Goal: Information Seeking & Learning: Learn about a topic

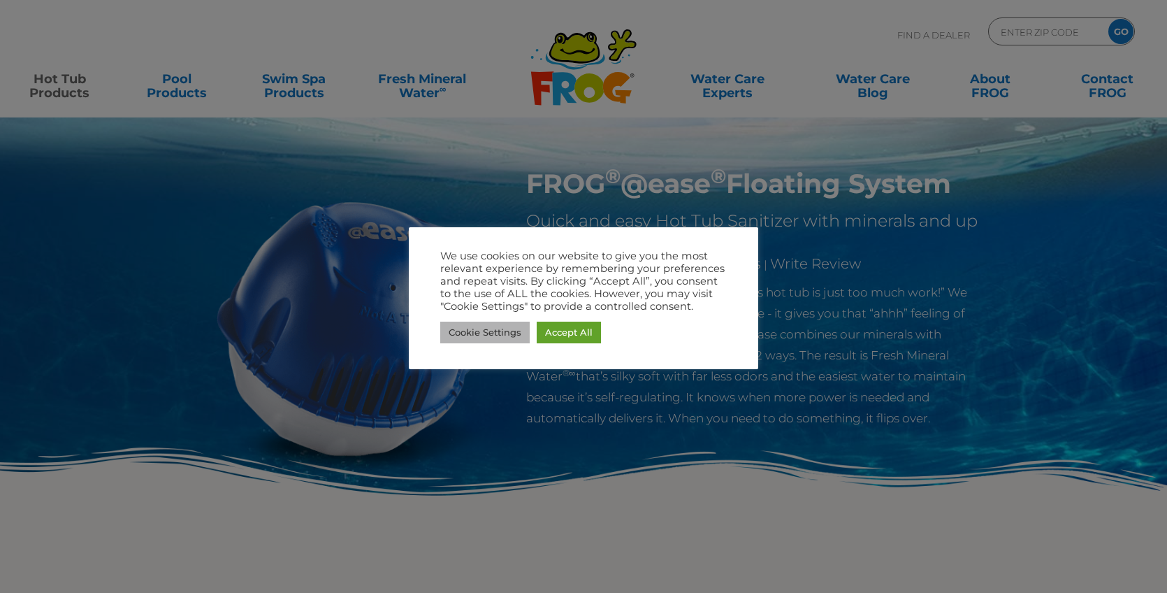
click at [487, 331] on link "Cookie Settings" at bounding box center [484, 333] width 89 height 22
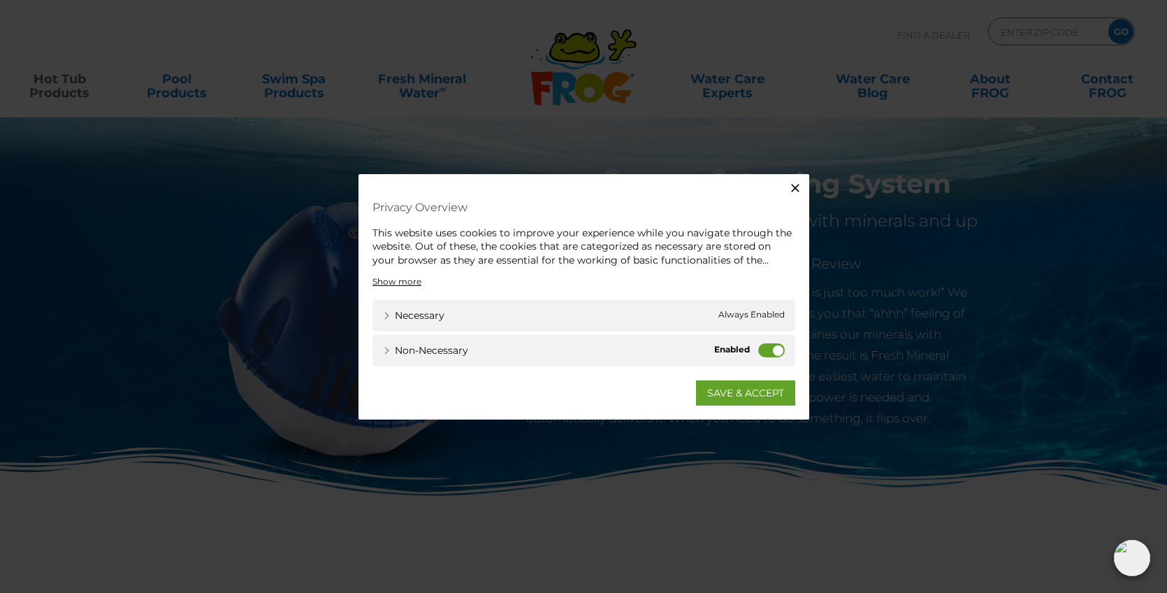
click at [769, 349] on label "Non-necessary" at bounding box center [771, 350] width 27 height 14
click at [0, 0] on input "Non-necessary" at bounding box center [0, 0] width 0 height 0
click at [749, 391] on link "SAVE & ACCEPT" at bounding box center [745, 392] width 99 height 25
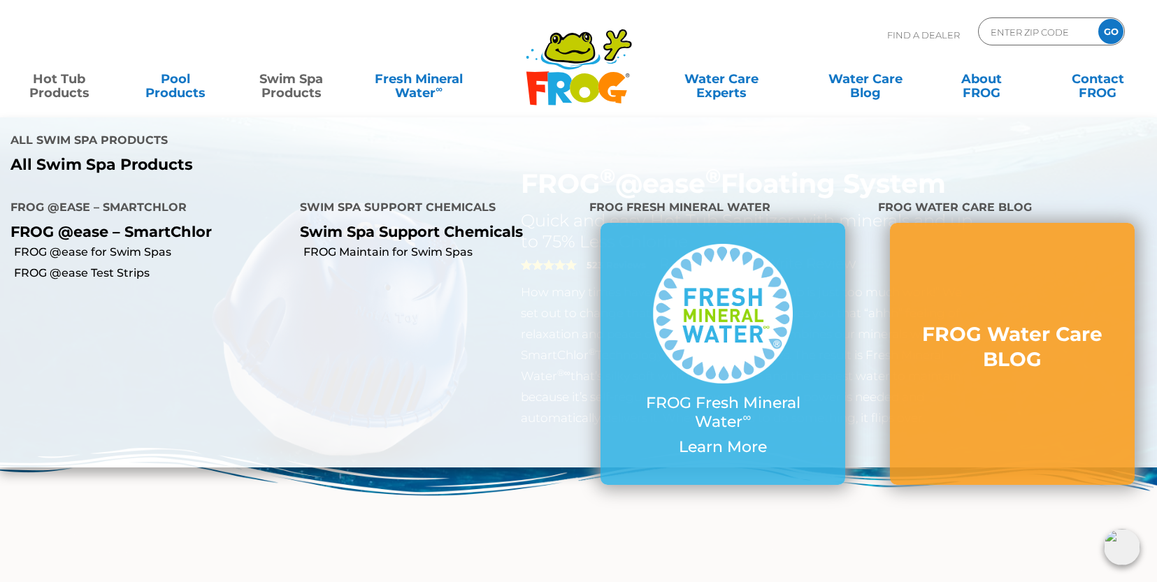
click at [294, 82] on link "Swim Spa Products" at bounding box center [291, 79] width 90 height 28
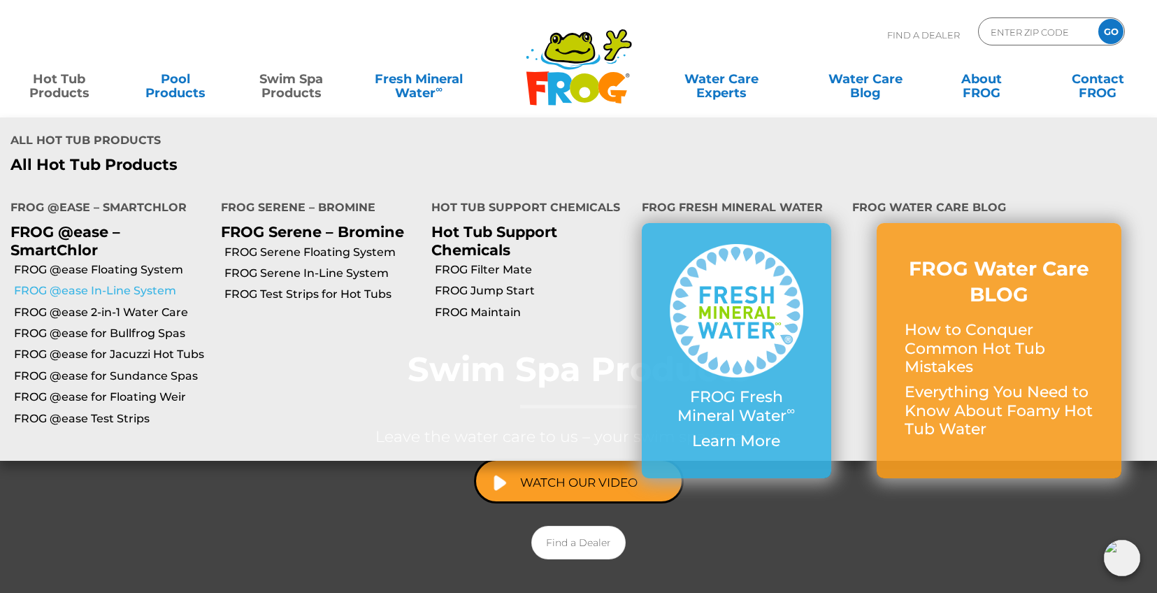
click at [129, 291] on link "FROG @ease In-Line System" at bounding box center [112, 290] width 196 height 15
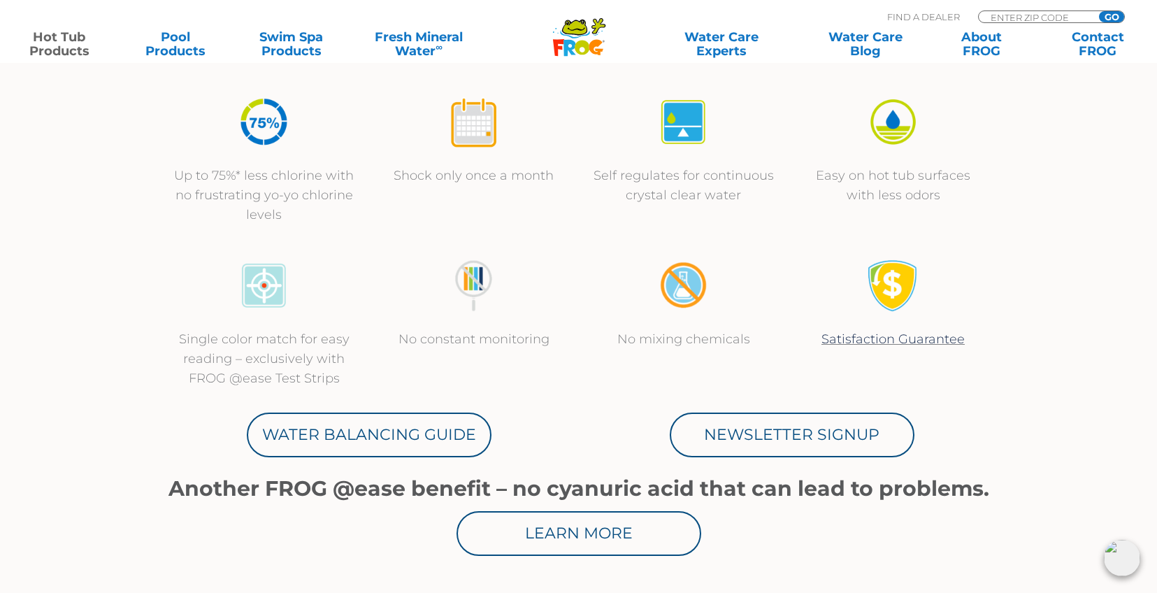
scroll to position [535, 0]
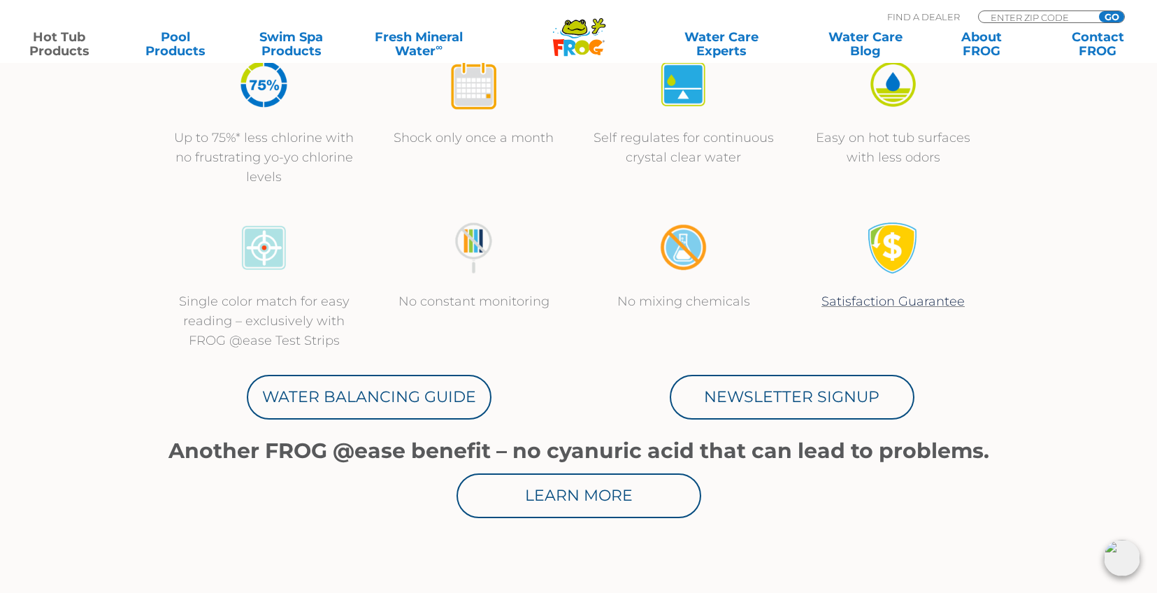
click at [265, 259] on img at bounding box center [264, 248] width 52 height 52
click at [245, 296] on p "Single color match for easy reading – exclusively with FROG @ease Test Strips" at bounding box center [264, 320] width 182 height 59
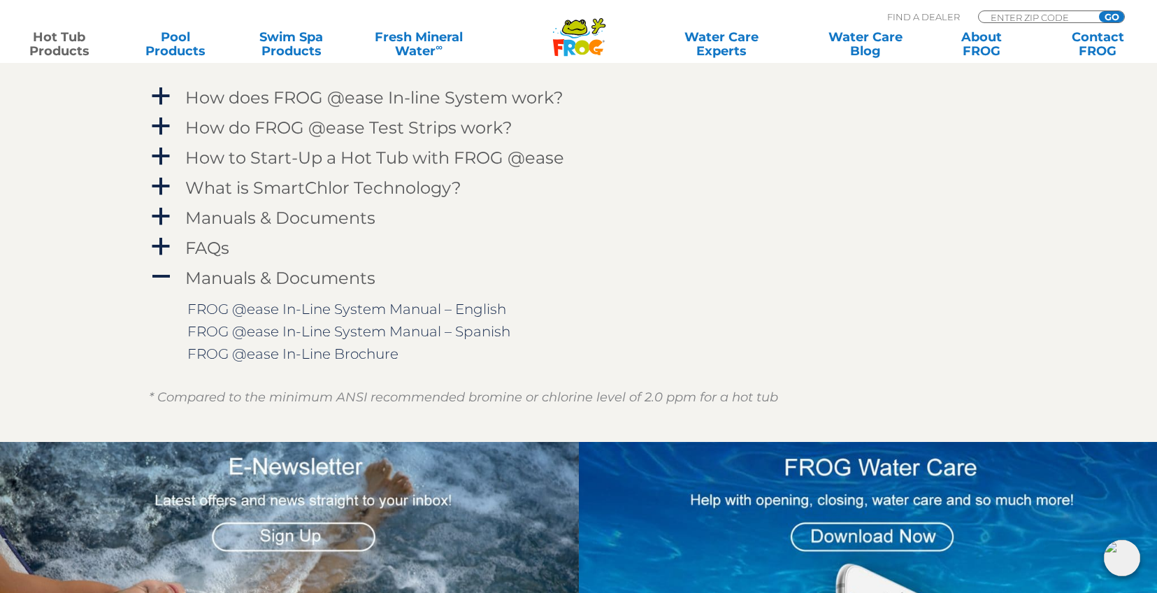
scroll to position [1558, 0]
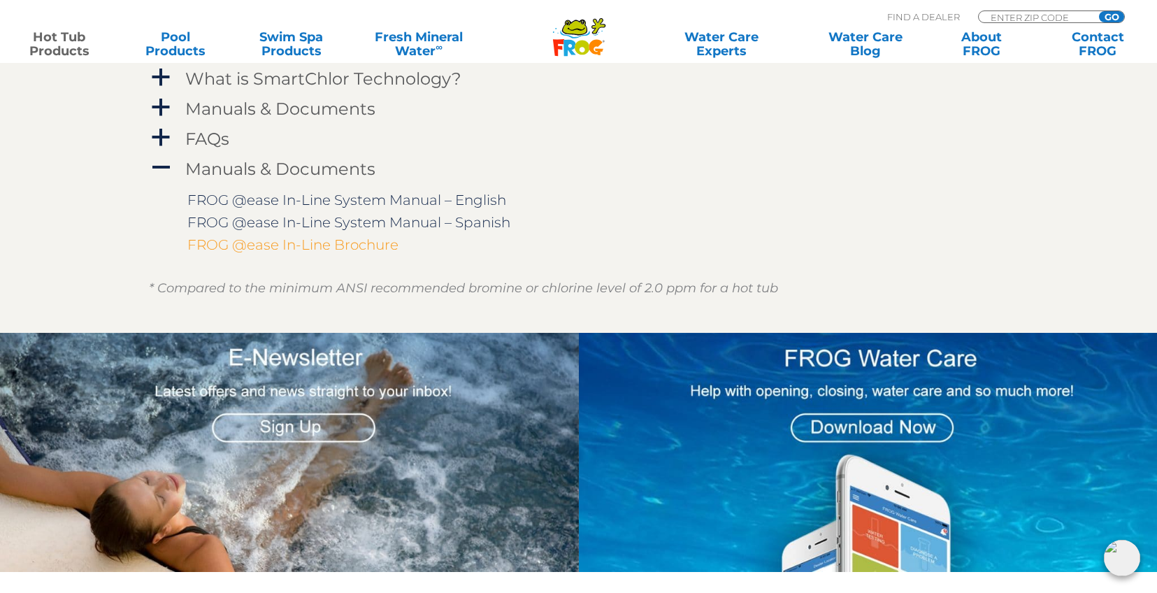
click at [371, 243] on link "FROG @ease In-Line Brochure" at bounding box center [292, 244] width 211 height 17
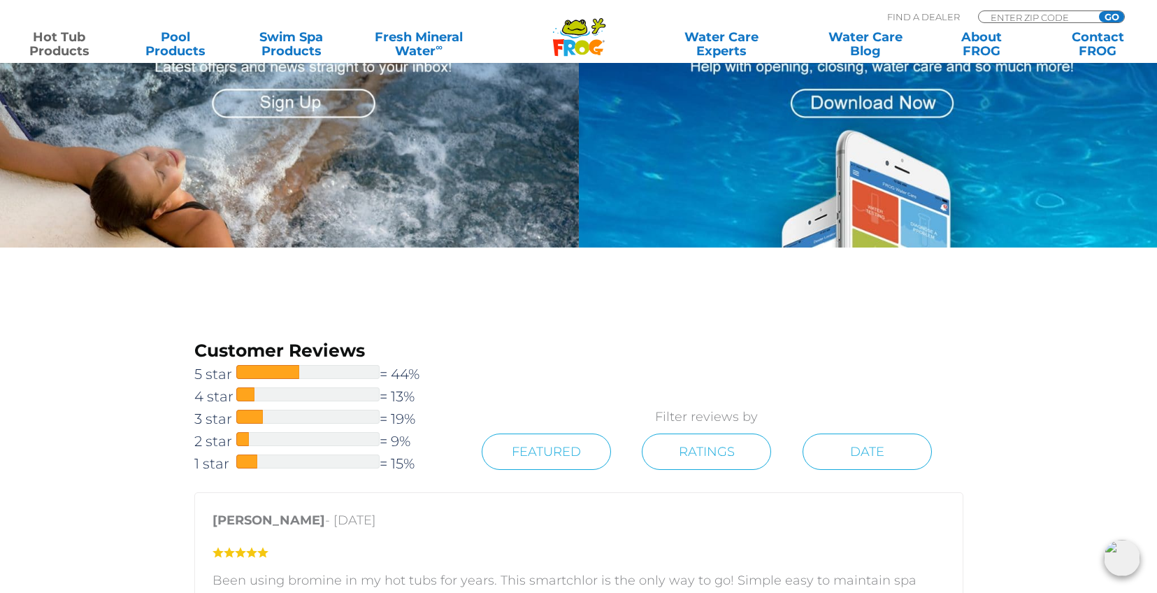
scroll to position [1499, 0]
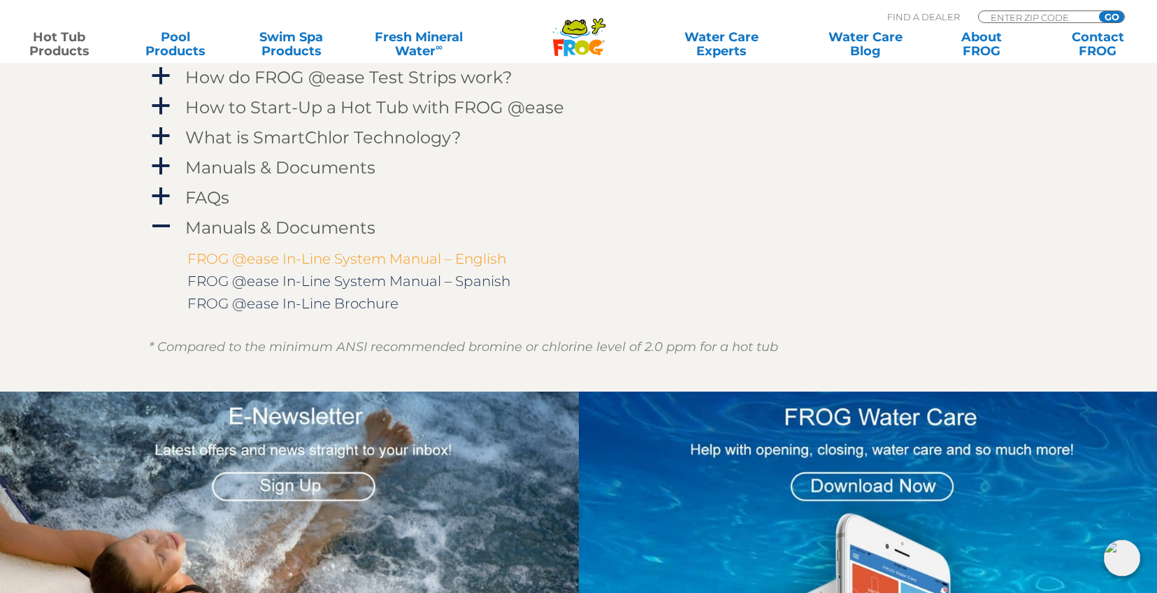
click at [382, 259] on link "FROG @ease In-Line System Manual – English" at bounding box center [346, 258] width 319 height 17
click at [362, 259] on link "FROG @ease In-Line System Manual – English" at bounding box center [346, 258] width 319 height 17
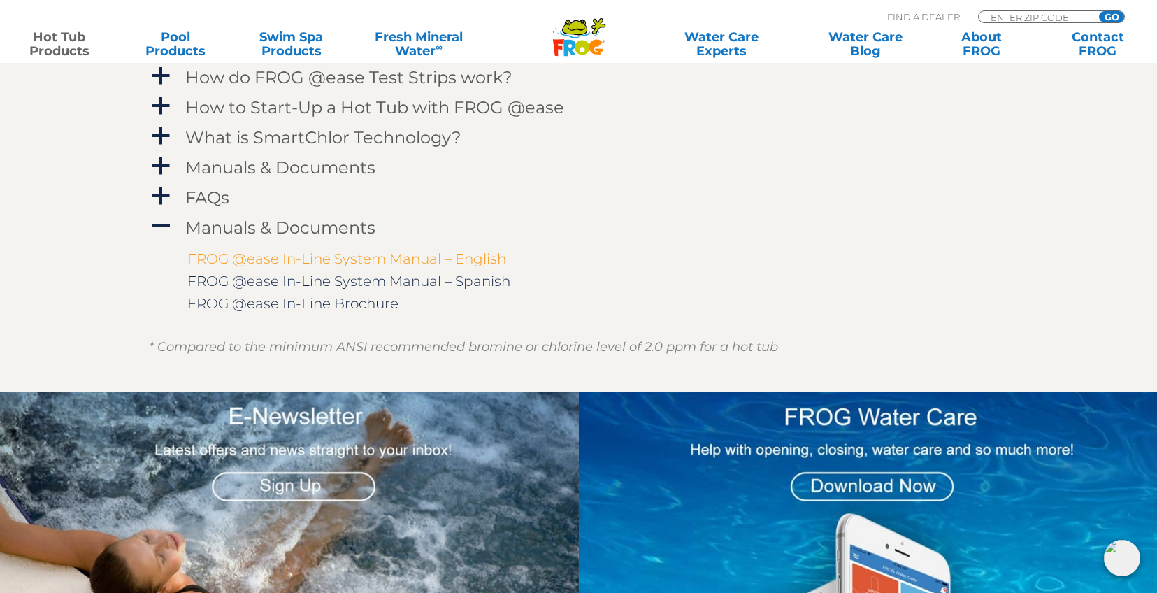
click at [362, 259] on link "FROG @ease In-Line System Manual – English" at bounding box center [346, 258] width 319 height 17
click at [363, 259] on link "FROG @ease In-Line System Manual – English" at bounding box center [346, 258] width 319 height 17
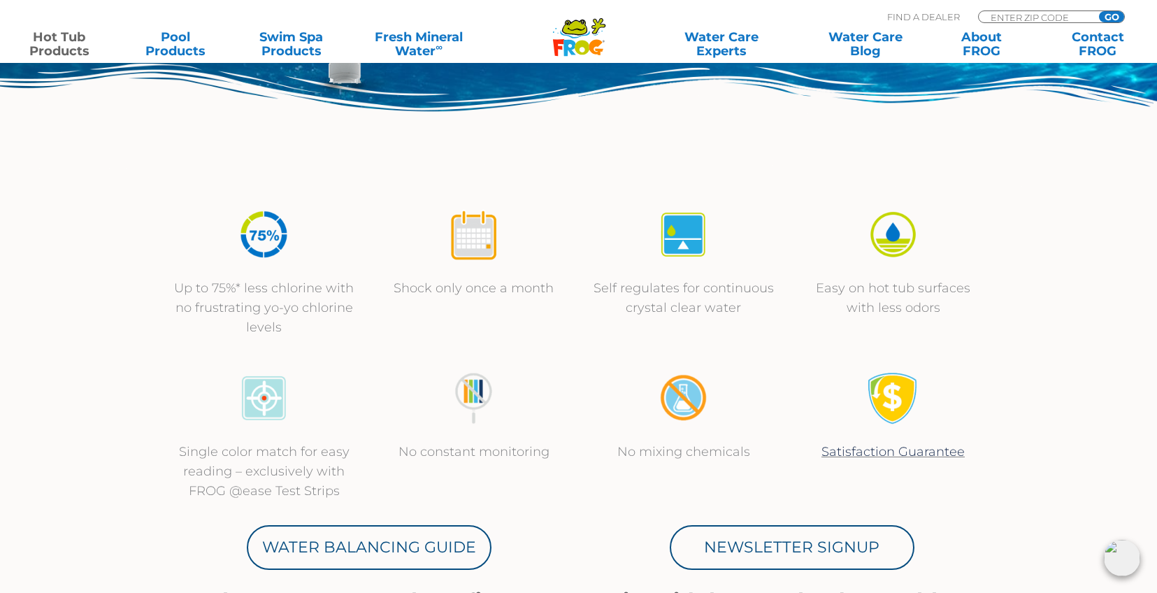
scroll to position [0, 0]
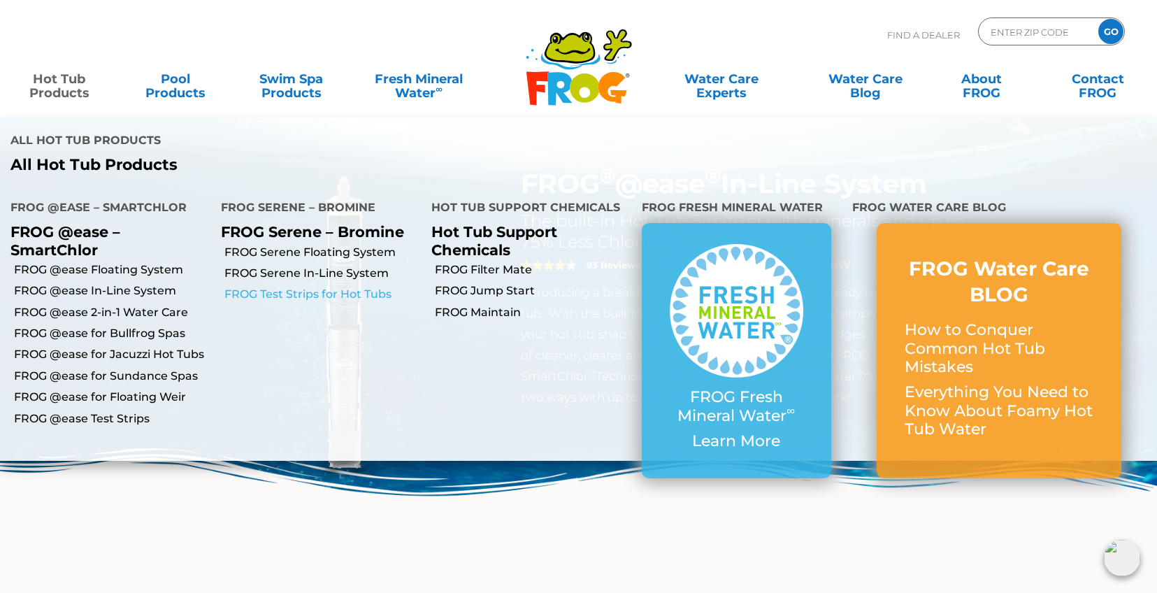
click at [312, 294] on link "FROG Test Strips for Hot Tubs" at bounding box center [322, 294] width 196 height 15
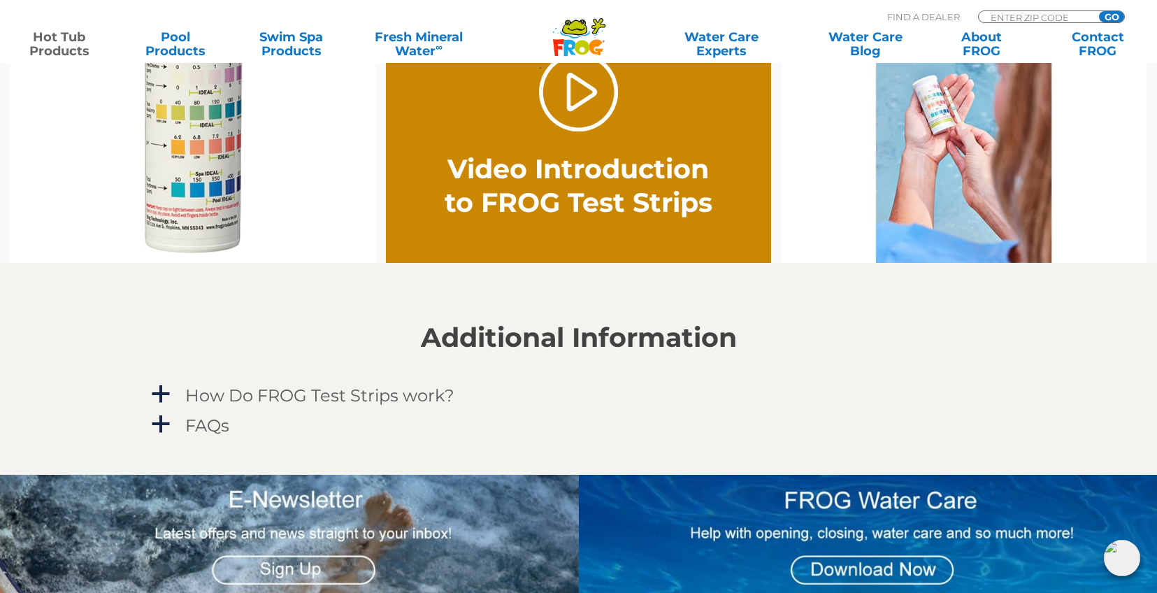
scroll to position [976, 0]
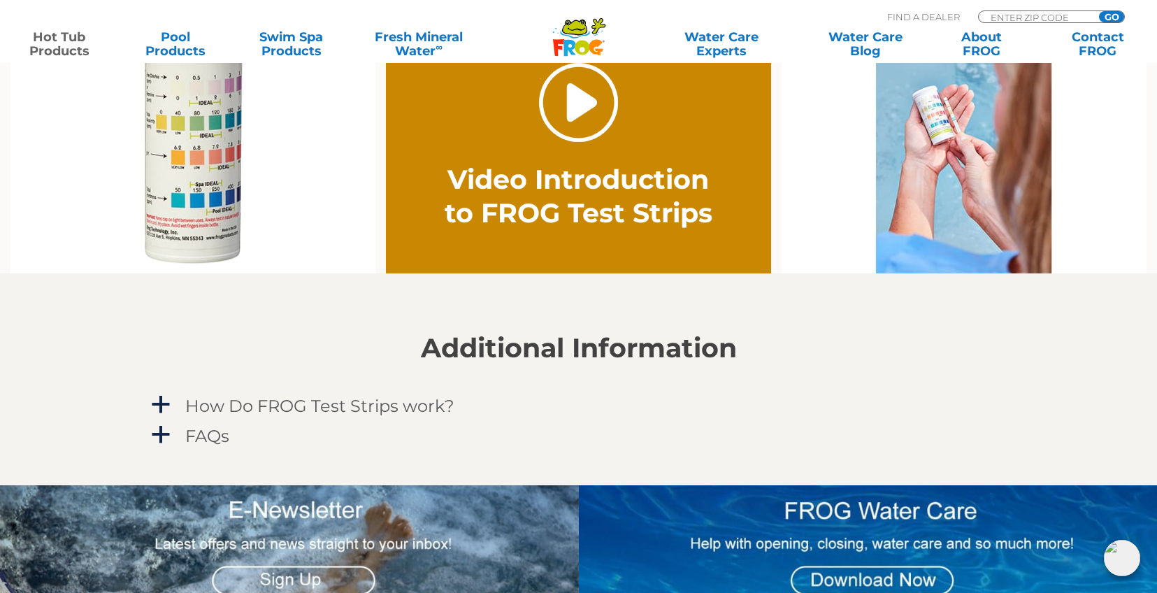
click at [575, 105] on link "." at bounding box center [578, 102] width 79 height 79
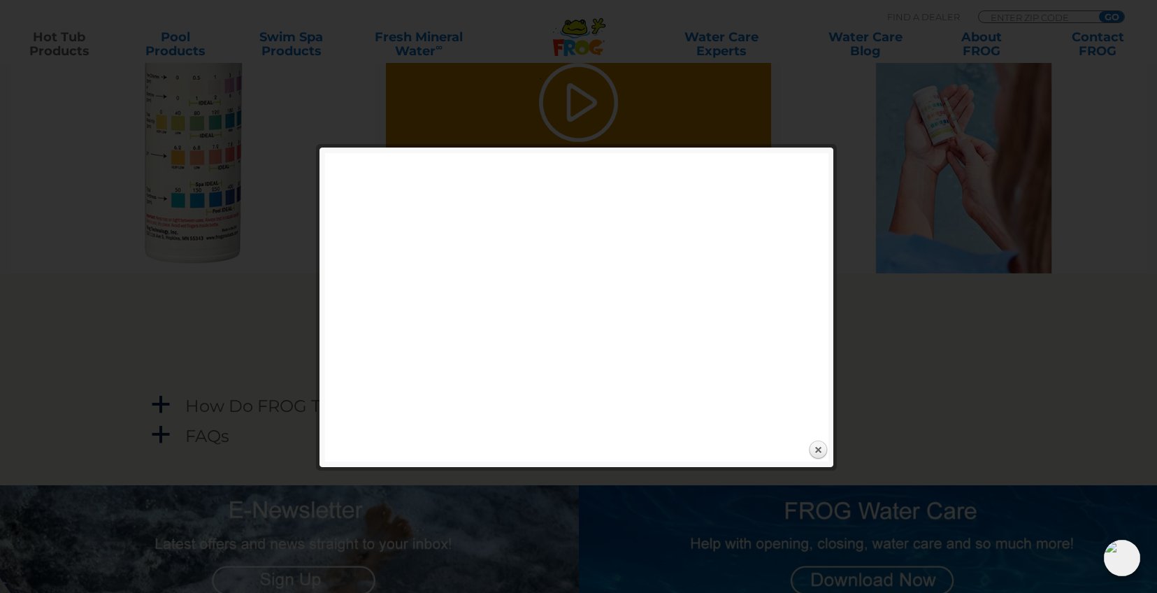
scroll to position [985, 0]
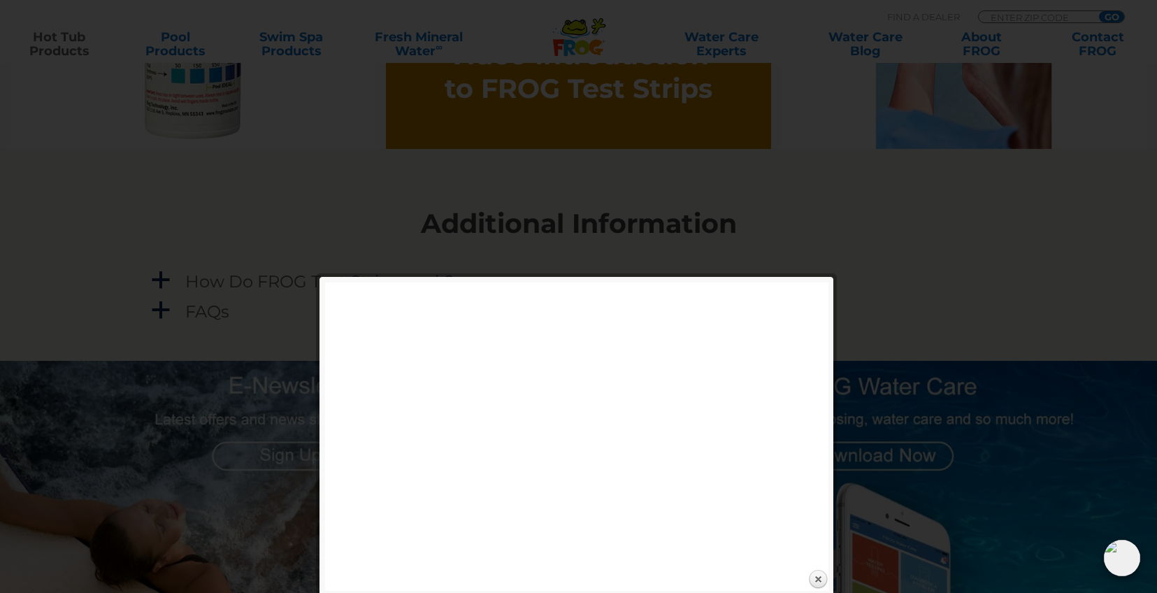
scroll to position [1233, 0]
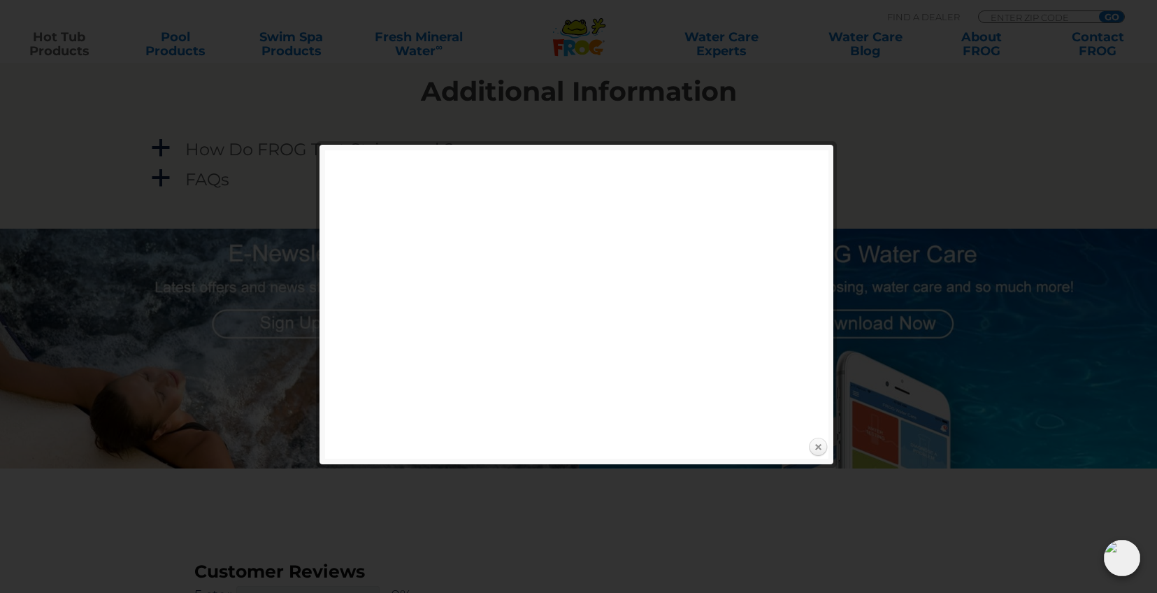
click at [818, 448] on link "Close" at bounding box center [817, 447] width 21 height 21
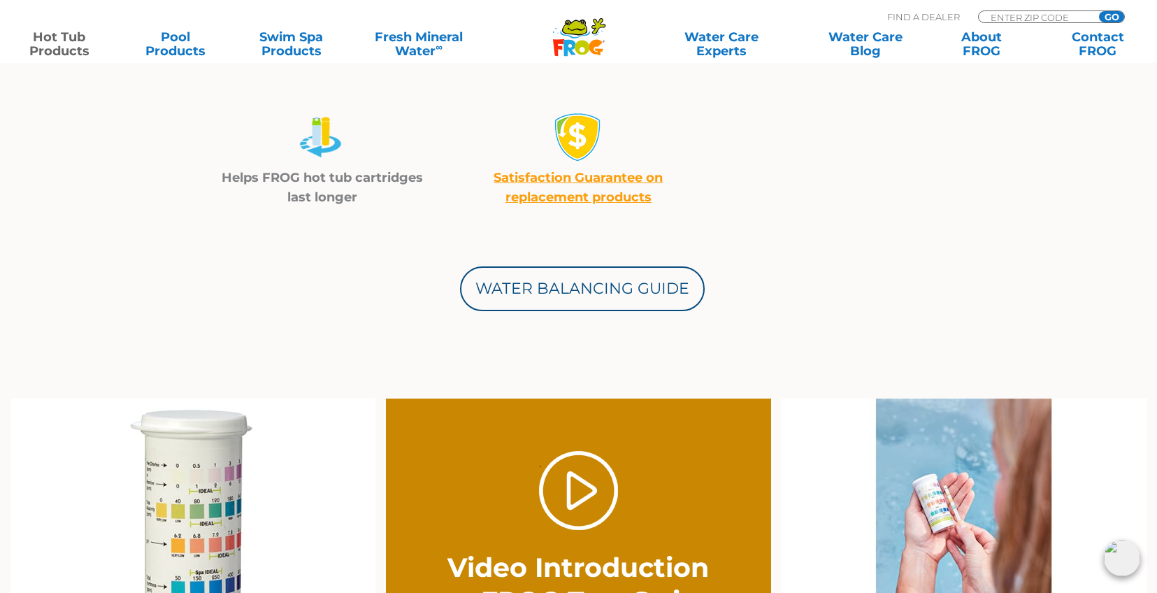
scroll to position [296, 0]
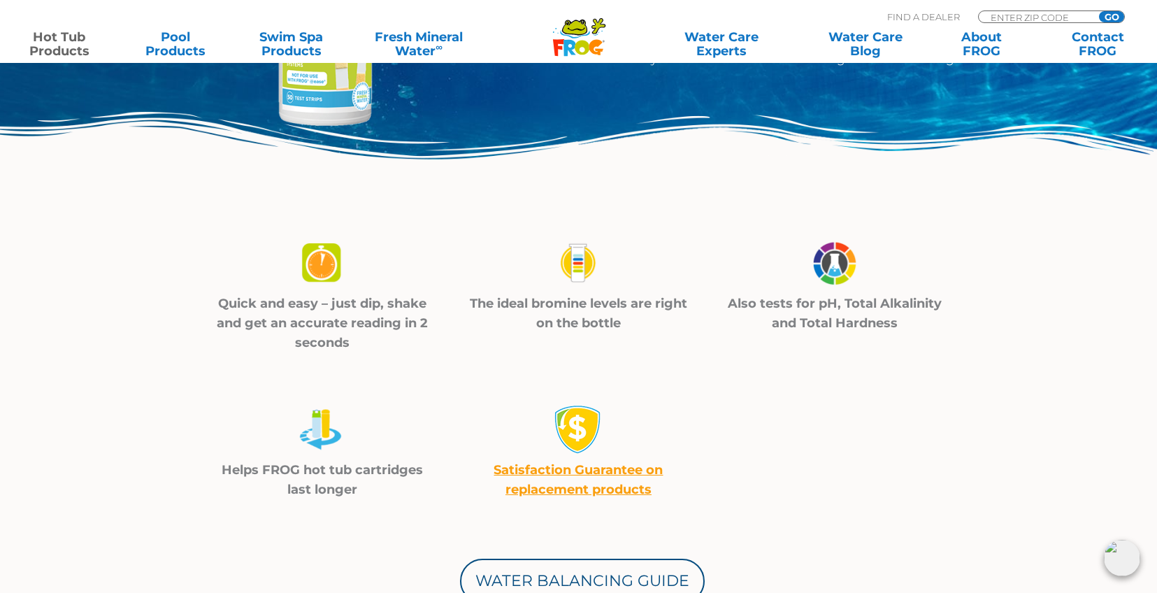
click at [582, 270] on img at bounding box center [578, 263] width 49 height 50
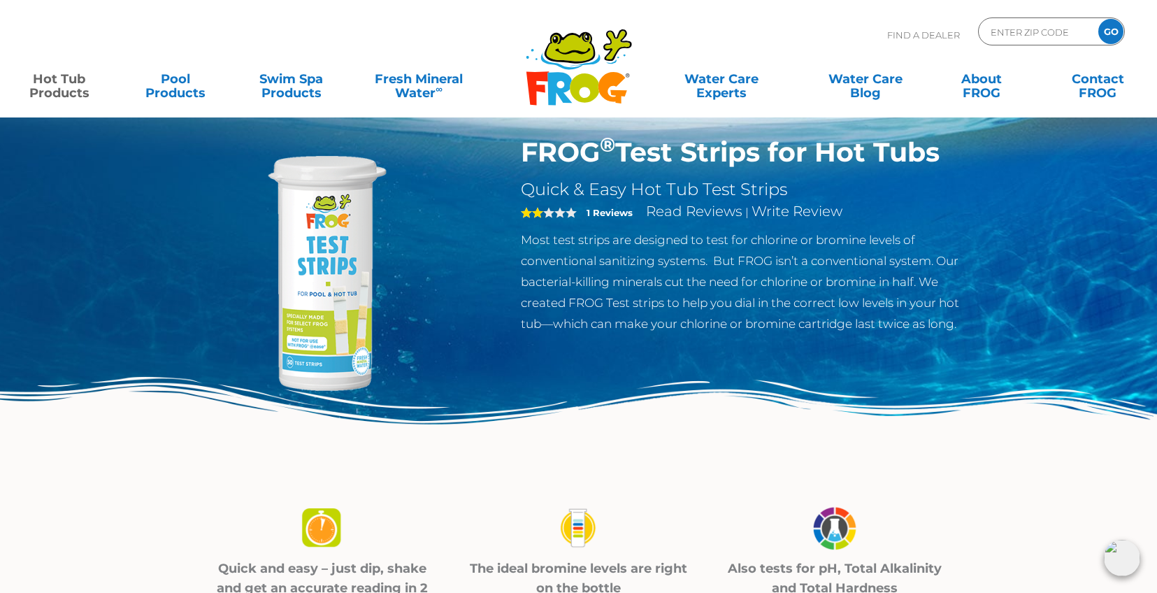
scroll to position [0, 0]
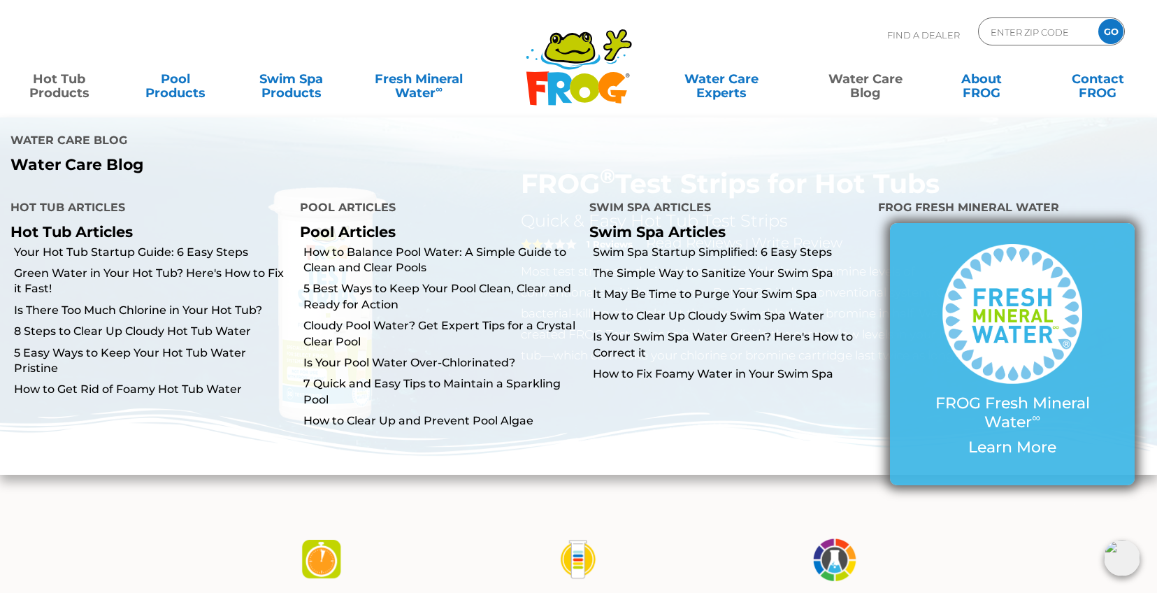
click at [1000, 290] on img at bounding box center [1012, 314] width 140 height 140
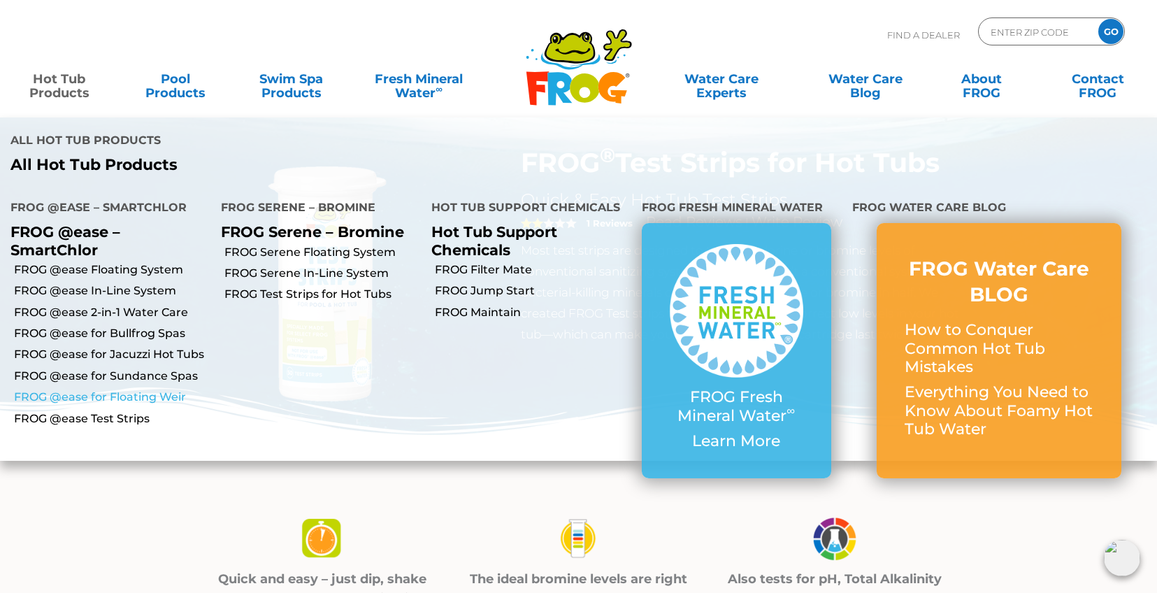
scroll to position [24, 0]
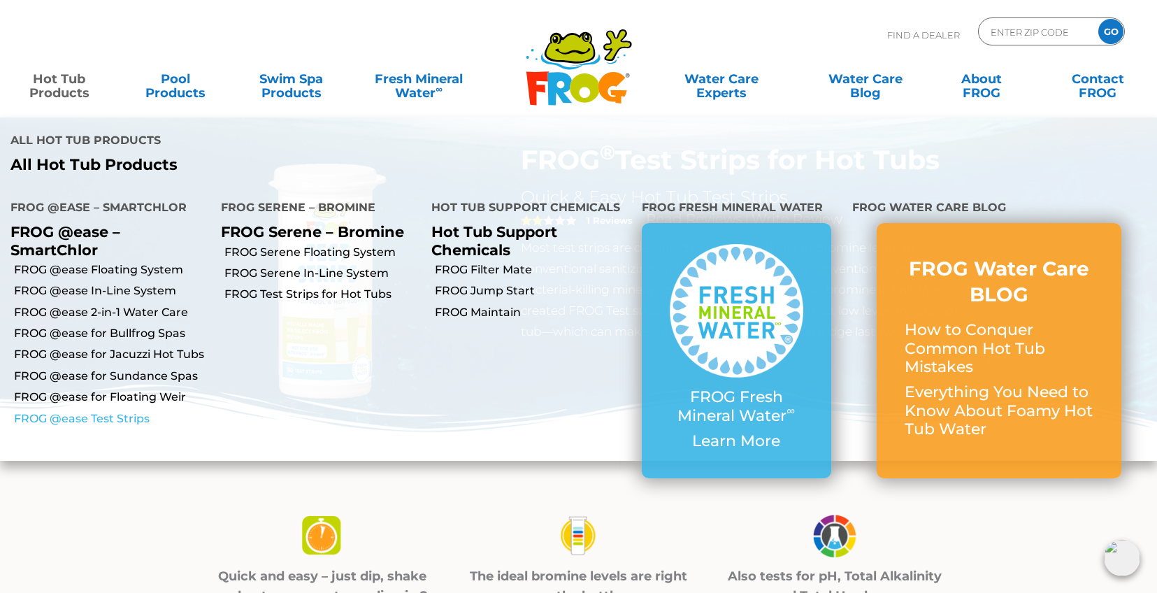
click at [100, 414] on link "FROG @ease Test Strips" at bounding box center [112, 418] width 196 height 15
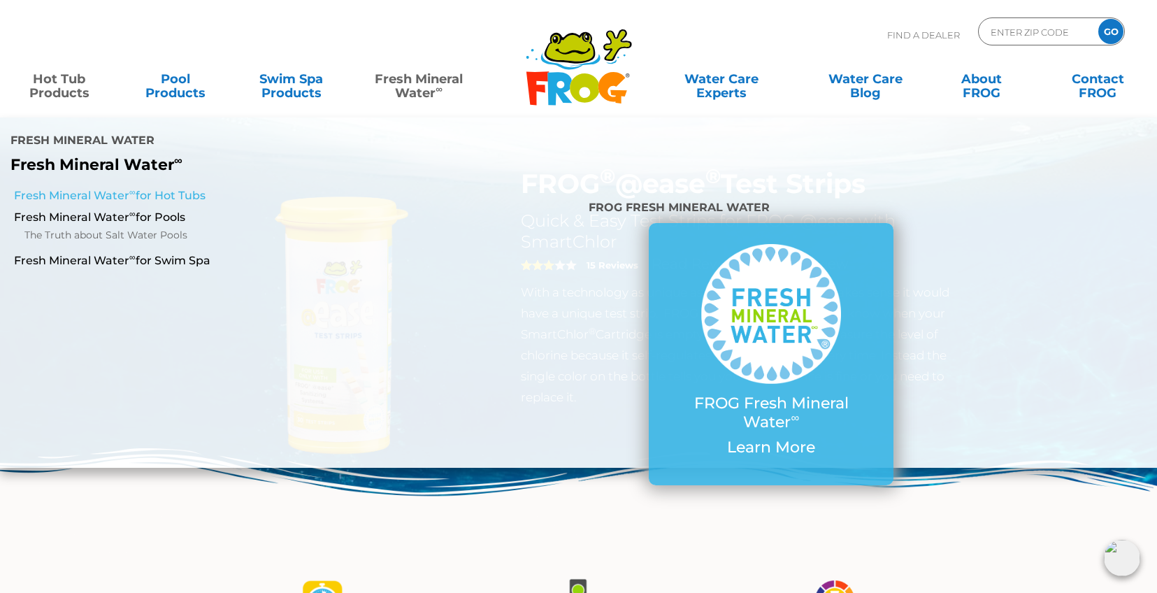
click at [75, 193] on link "Fresh Mineral Water ∞ for Hot Tubs" at bounding box center [200, 195] width 372 height 15
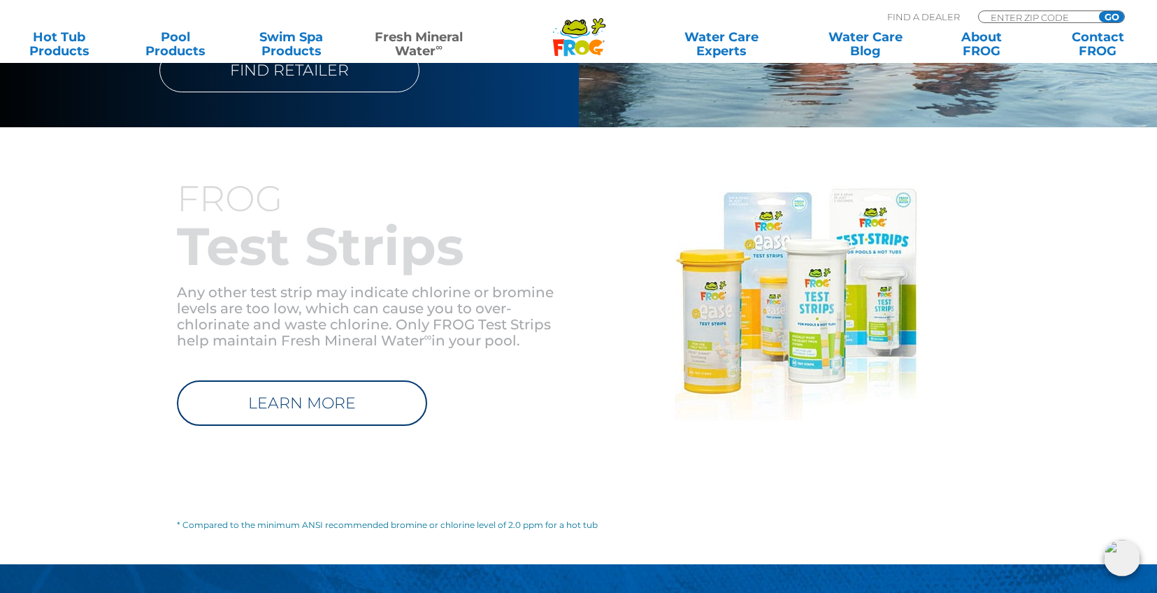
scroll to position [1592, 0]
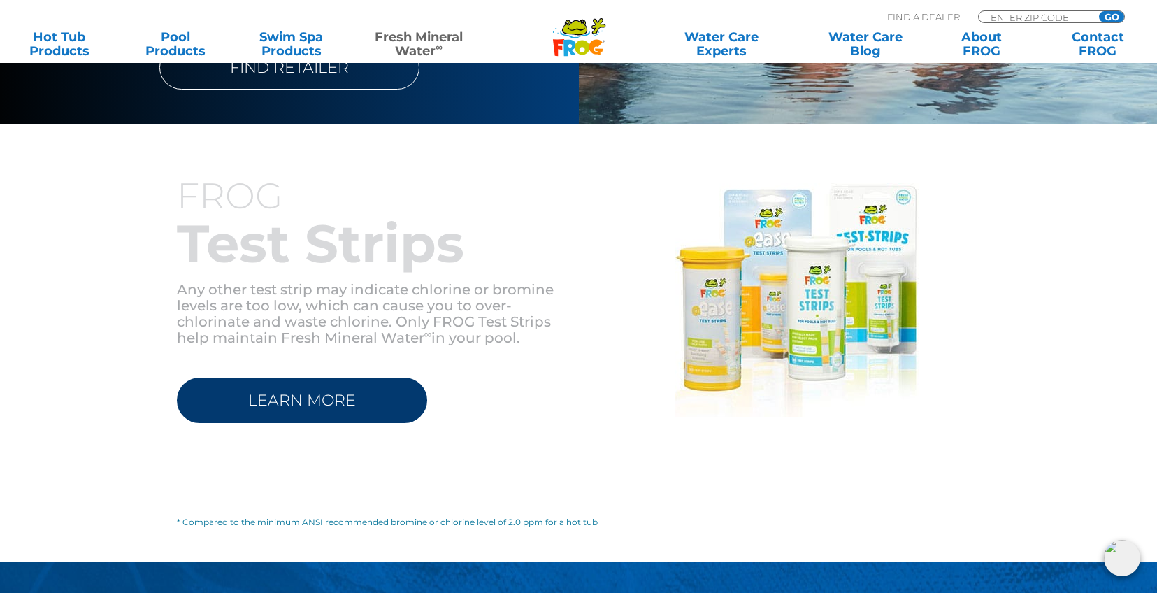
click at [344, 377] on link "LEARN MORE" at bounding box center [302, 399] width 250 height 45
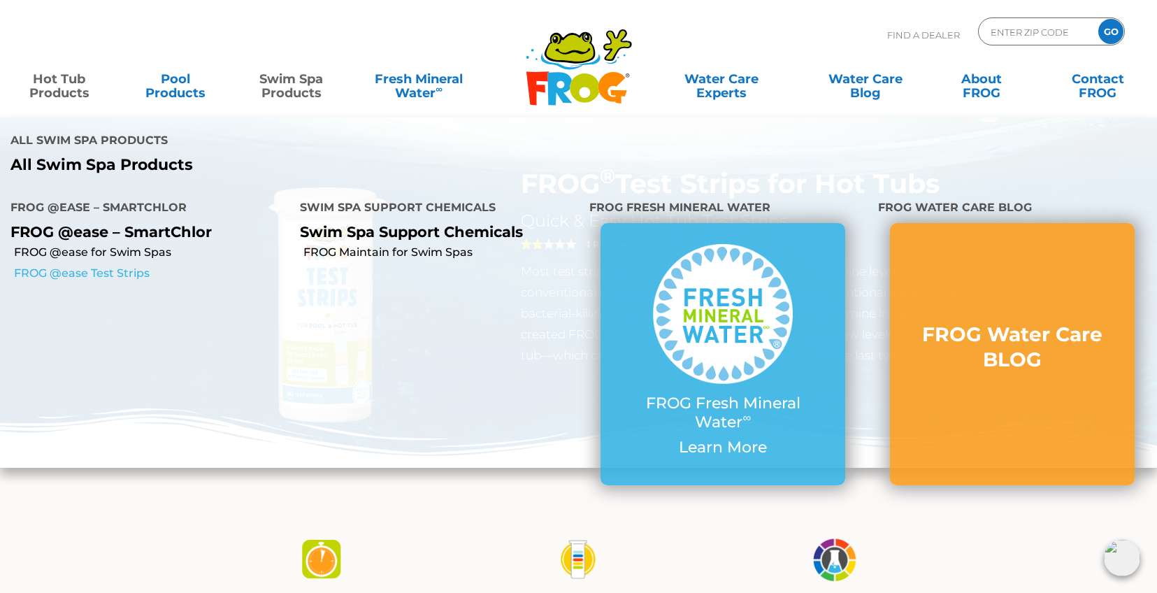
click at [115, 270] on link "FROG @ease Test Strips" at bounding box center [151, 273] width 275 height 15
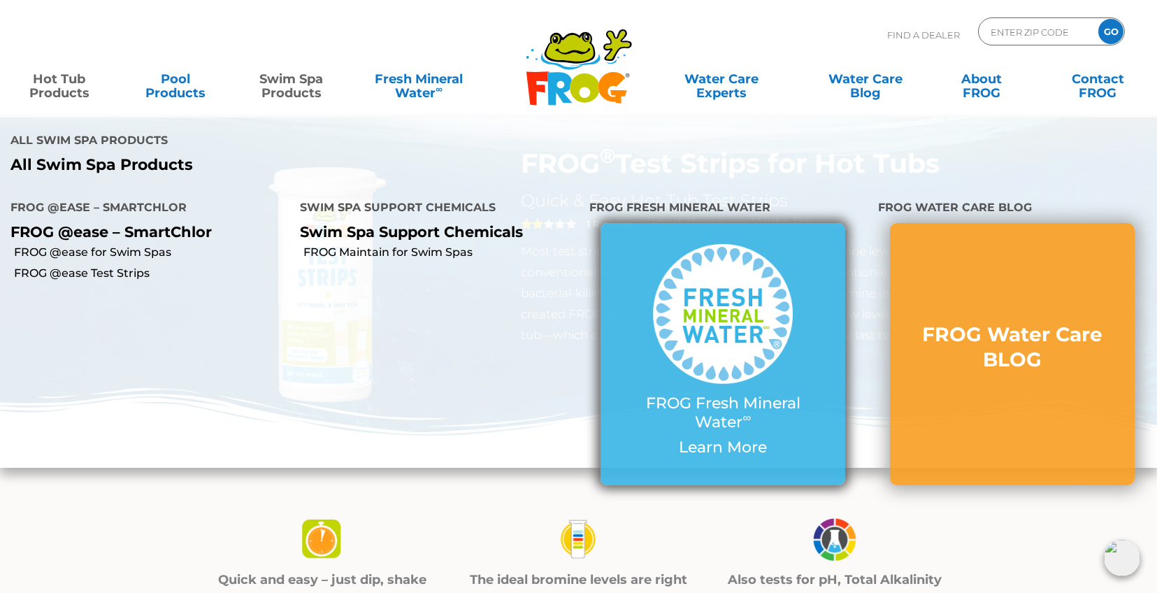
click at [715, 336] on img at bounding box center [723, 314] width 140 height 140
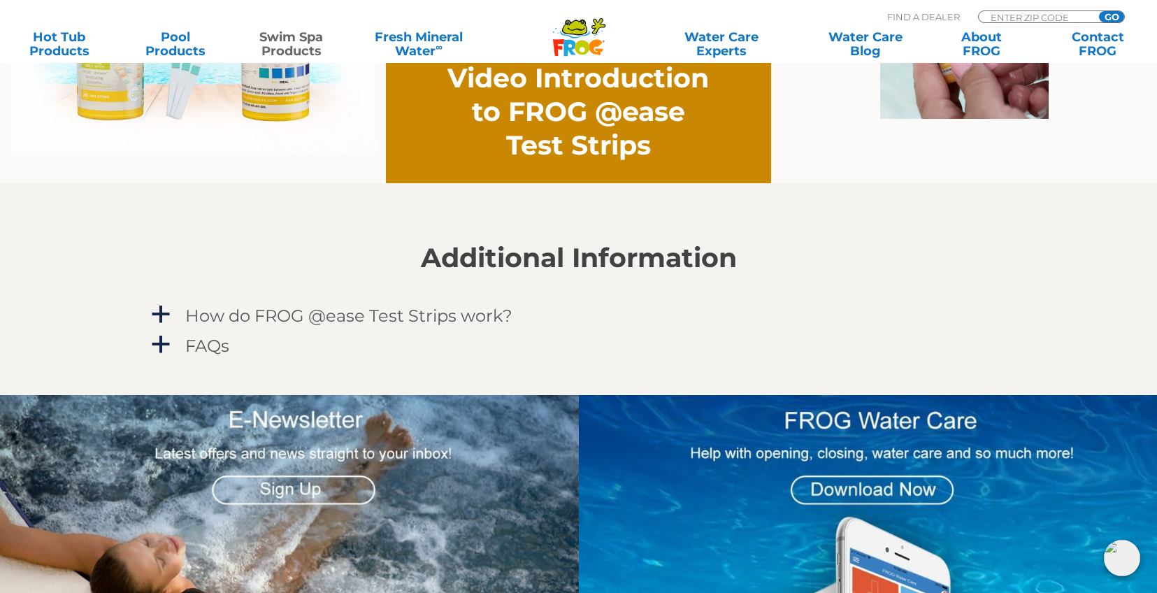
scroll to position [1347, 0]
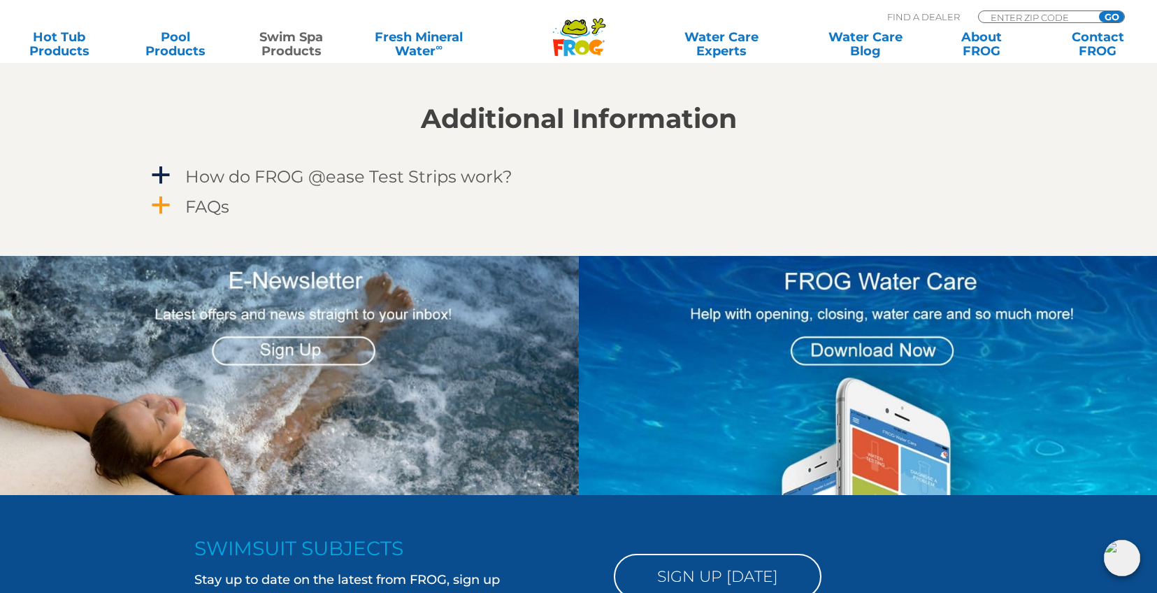
click at [212, 210] on h4 "FAQs" at bounding box center [207, 206] width 44 height 19
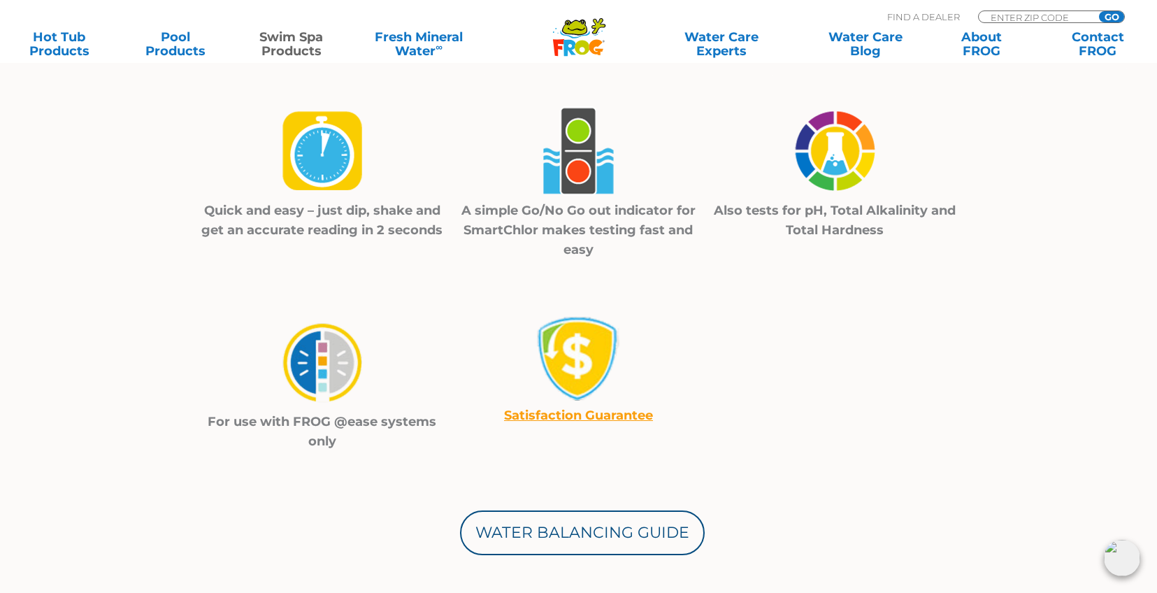
scroll to position [472, 0]
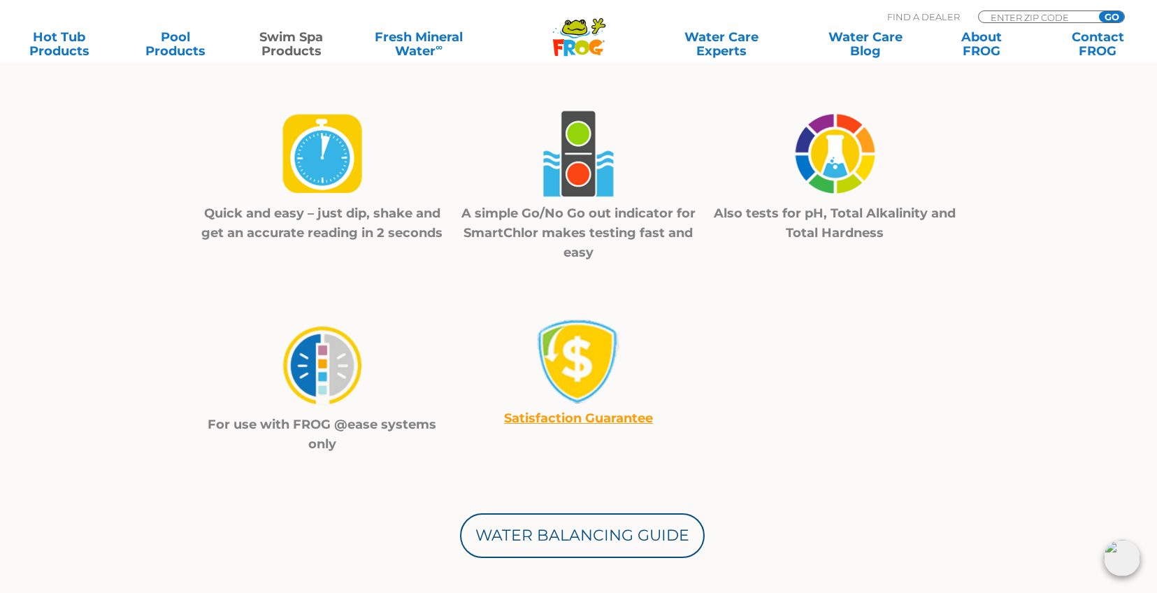
click at [331, 376] on img at bounding box center [322, 365] width 99 height 100
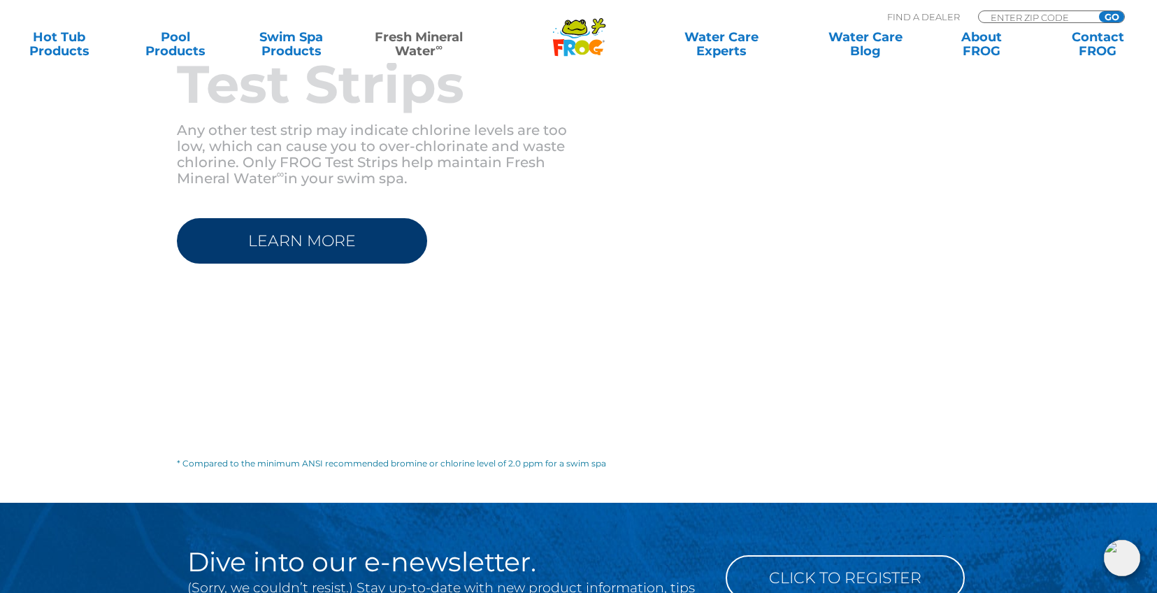
scroll to position [2314, 0]
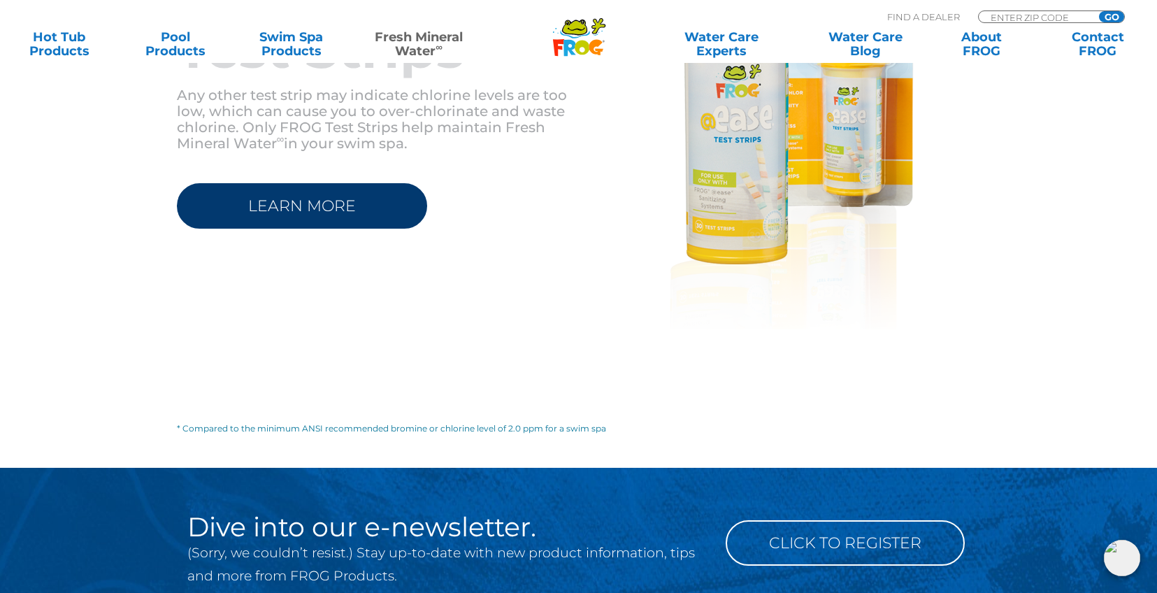
click at [310, 229] on link "LEARN MORE" at bounding box center [302, 205] width 250 height 45
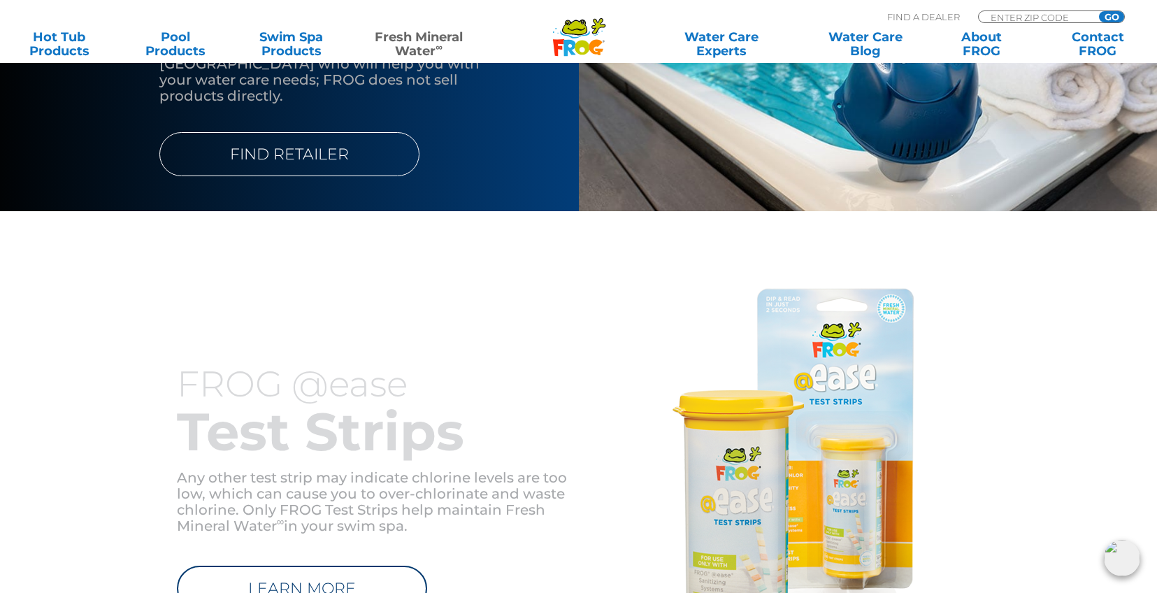
scroll to position [1759, 0]
